Goal: Book appointment/travel/reservation

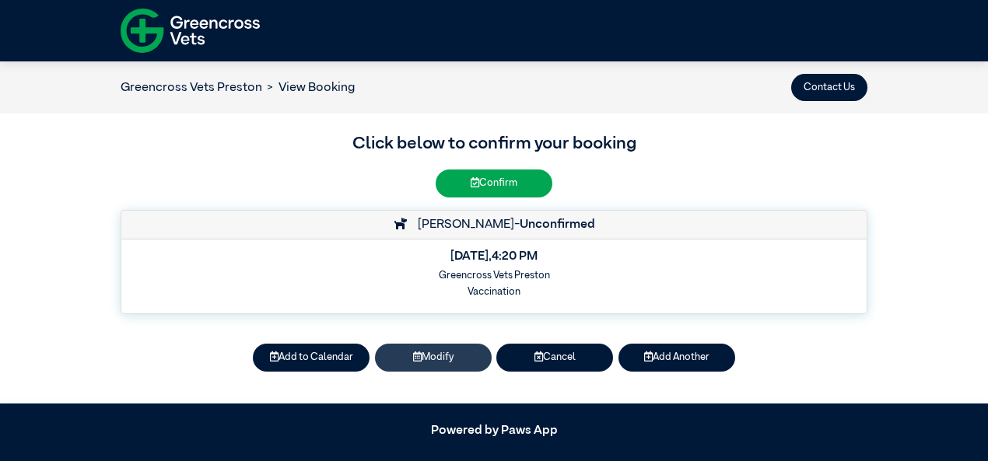
click at [433, 363] on button "Modify" at bounding box center [433, 357] width 117 height 27
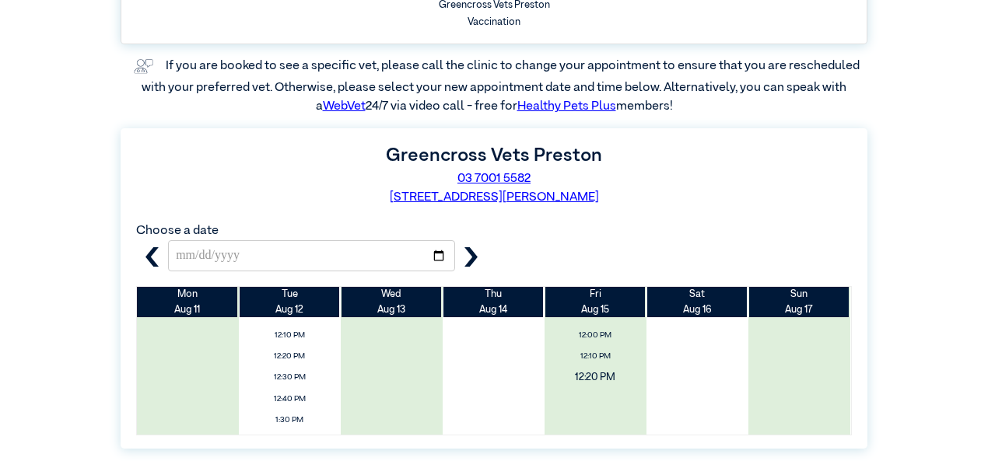
scroll to position [72, 0]
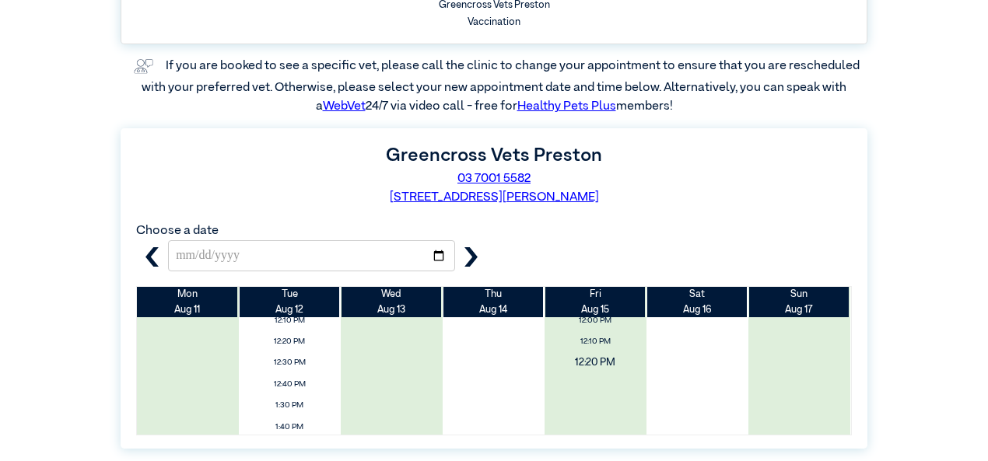
click at [597, 362] on span "12:20 PM" at bounding box center [595, 363] width 121 height 23
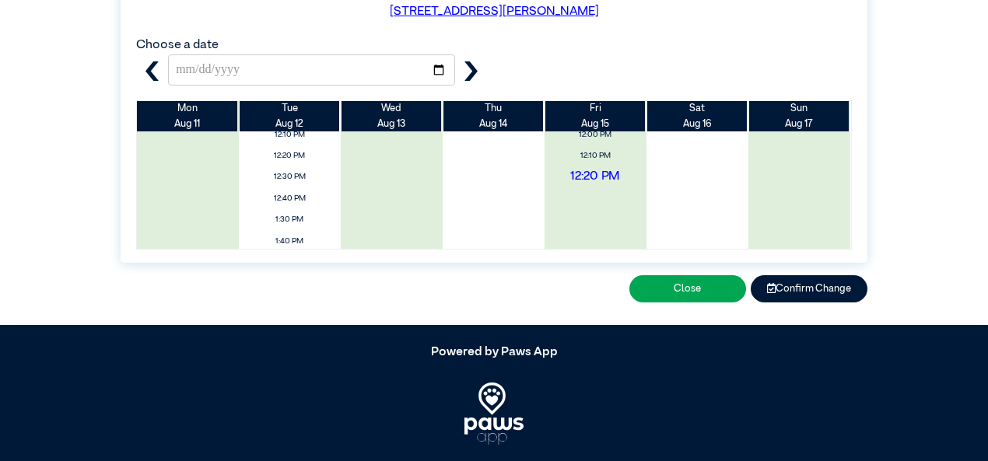
scroll to position [415, 0]
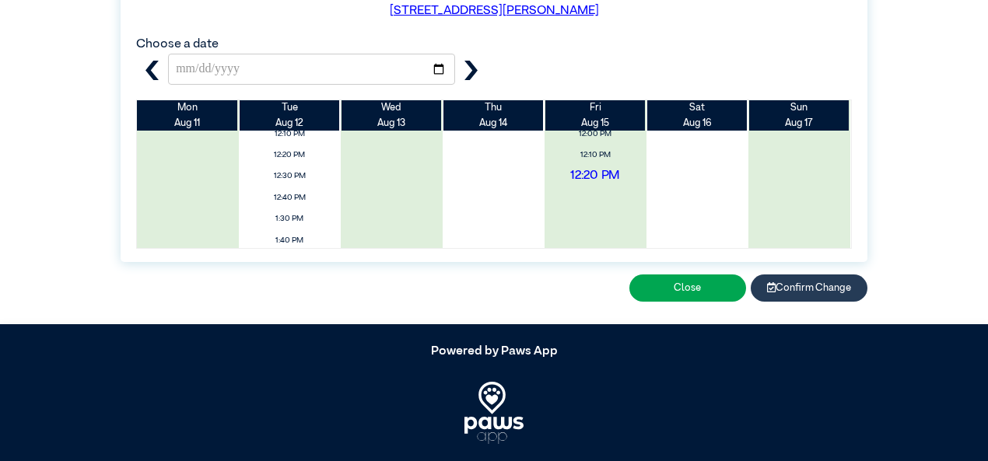
click at [796, 293] on button "Confirm Change" at bounding box center [809, 288] width 117 height 27
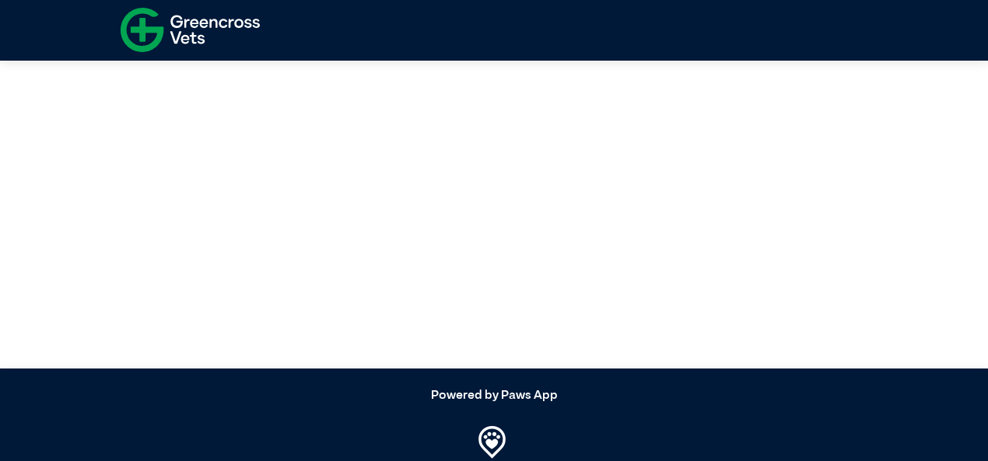
scroll to position [0, 0]
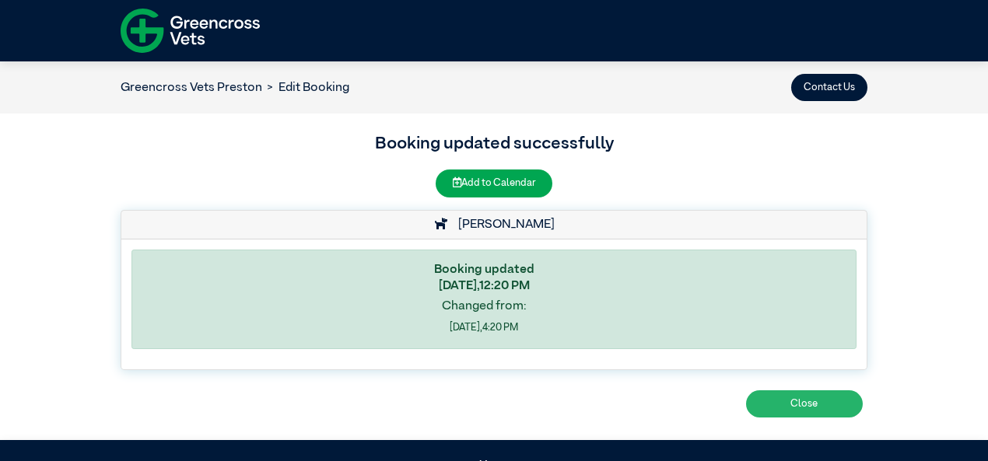
click at [805, 405] on button "Close" at bounding box center [804, 404] width 117 height 27
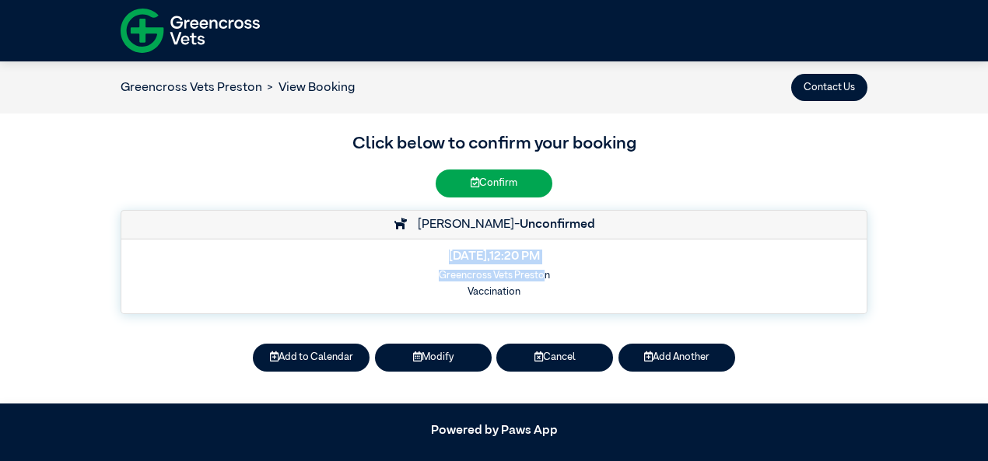
drag, startPoint x: 387, startPoint y: 256, endPoint x: 545, endPoint y: 278, distance: 160.2
click at [545, 278] on div "[DATE] 12:20 PM Greencross Vets Preston Vaccination" at bounding box center [493, 277] width 745 height 74
click at [546, 247] on div "[DATE] 12:20 PM Greencross Vets Preston Vaccination" at bounding box center [493, 277] width 745 height 74
drag, startPoint x: 417, startPoint y: 250, endPoint x: 461, endPoint y: 257, distance: 44.1
click at [461, 257] on h5 "[DATE] 12:20 PM" at bounding box center [493, 257] width 725 height 15
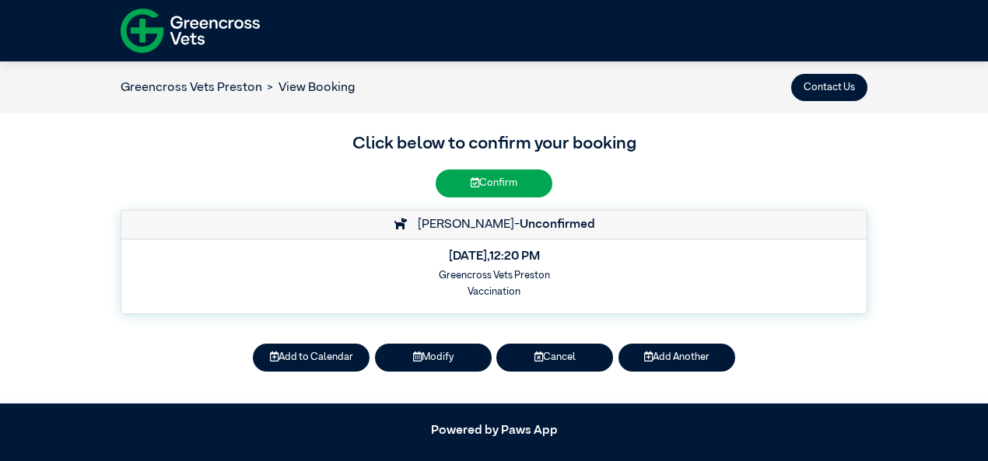
click at [412, 258] on h5 "[DATE] 12:20 PM" at bounding box center [493, 257] width 725 height 15
drag, startPoint x: 412, startPoint y: 257, endPoint x: 596, endPoint y: 282, distance: 185.3
click at [596, 282] on div "[DATE] 12:20 PM Greencross Vets Preston Vaccination" at bounding box center [493, 277] width 745 height 74
click at [549, 278] on h6 "Greencross Vets Preston" at bounding box center [493, 276] width 725 height 12
drag, startPoint x: 396, startPoint y: 256, endPoint x: 577, endPoint y: 290, distance: 183.7
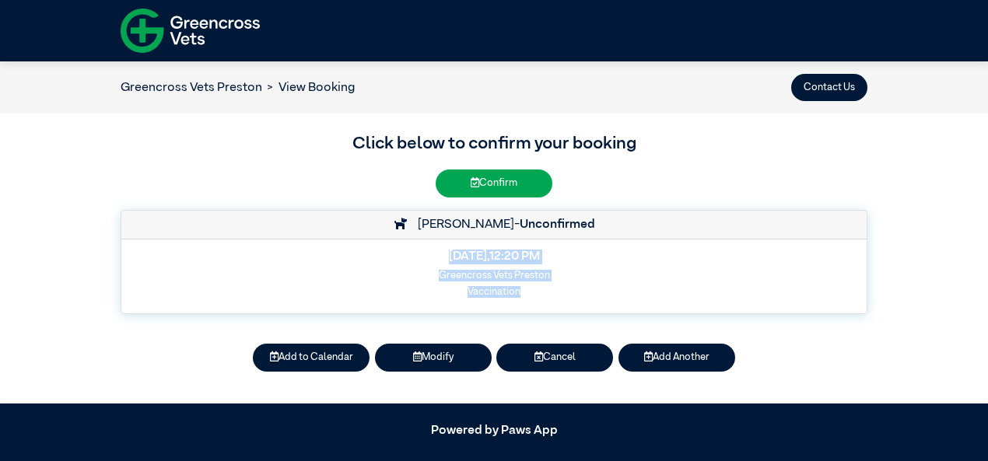
click at [577, 290] on div "[DATE] 12:20 PM Greencross Vets Preston Vaccination" at bounding box center [493, 277] width 745 height 74
click at [695, 139] on h3 "Click below to confirm your booking" at bounding box center [494, 144] width 747 height 26
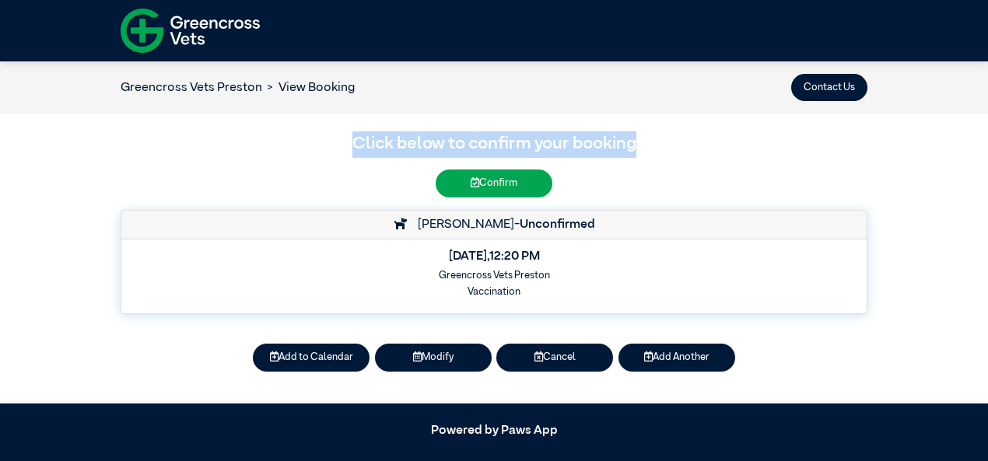
drag, startPoint x: 356, startPoint y: 137, endPoint x: 671, endPoint y: 145, distance: 316.0
click at [671, 145] on h3 "Click below to confirm your booking" at bounding box center [494, 144] width 747 height 26
click at [652, 142] on h3 "Click below to confirm your booking" at bounding box center [494, 144] width 747 height 26
